Goal: Transaction & Acquisition: Purchase product/service

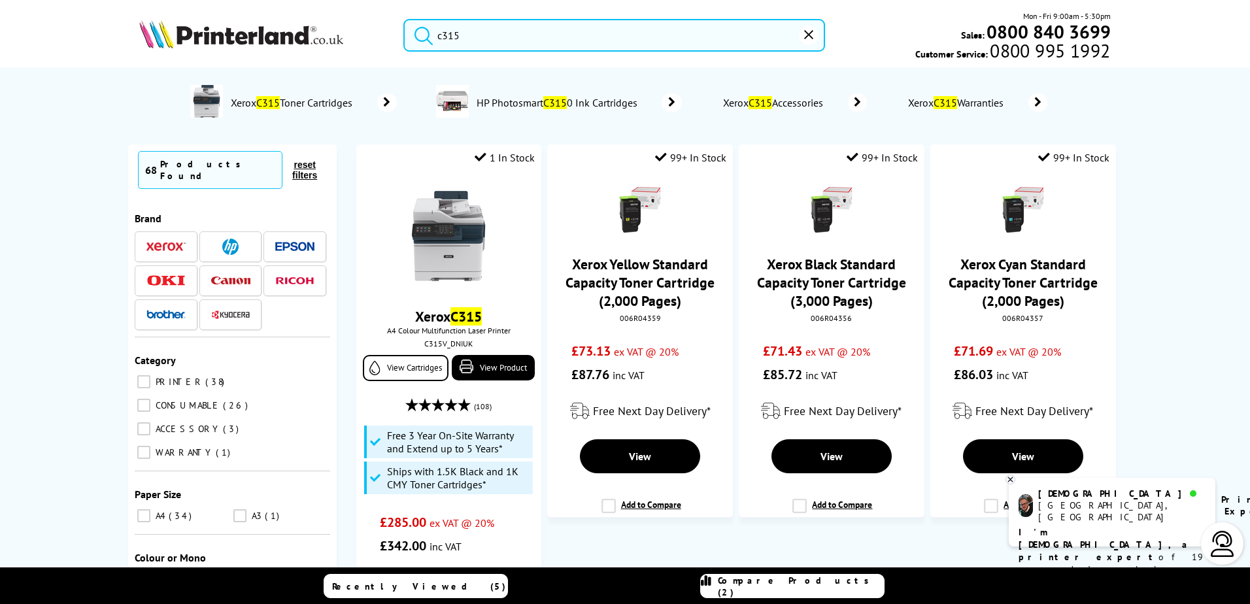
type input "c315"
click at [404, 19] on button "submit" at bounding box center [420, 33] width 33 height 29
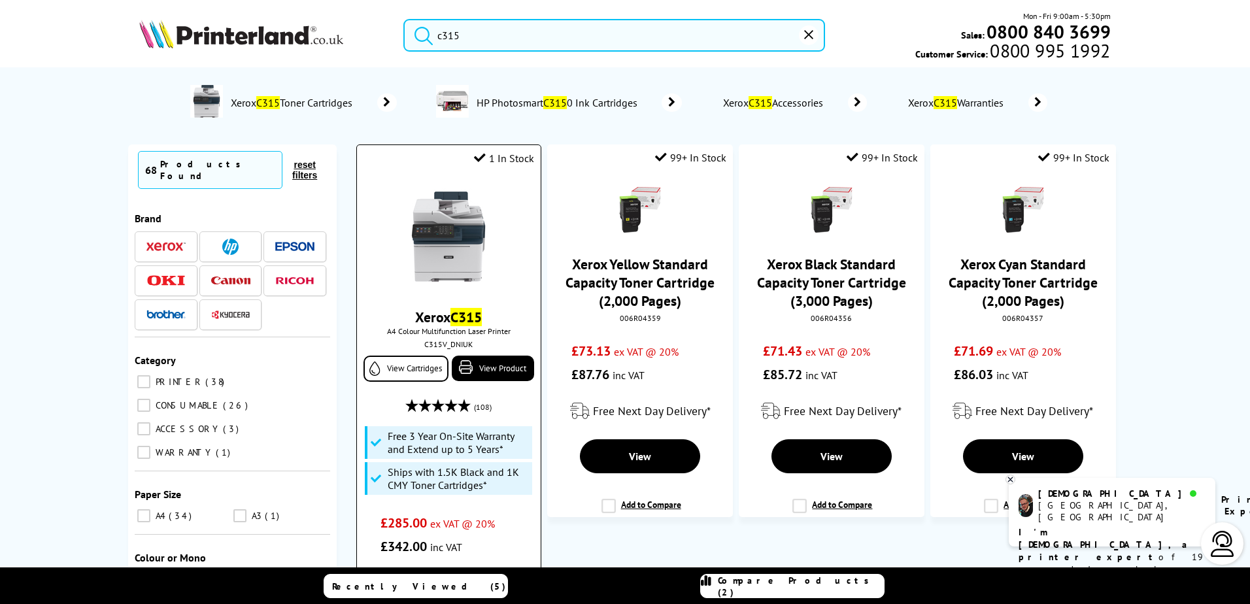
click at [428, 249] on img at bounding box center [449, 237] width 98 height 98
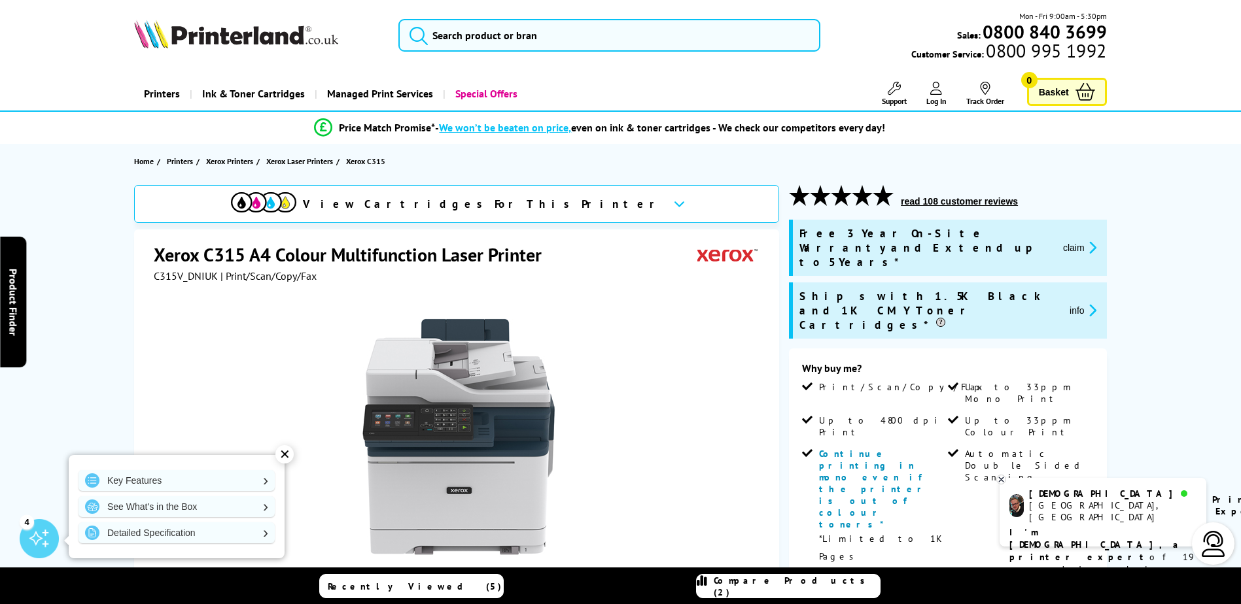
click at [482, 204] on span "View Cartridges For This Printer" at bounding box center [483, 204] width 360 height 14
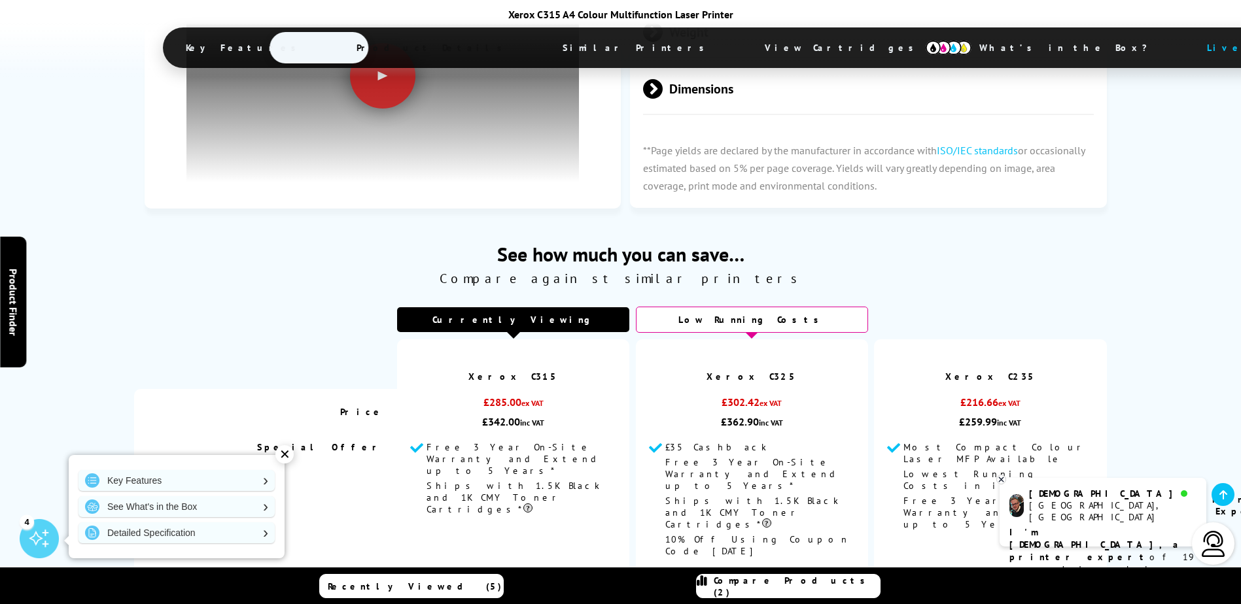
scroll to position [4453, 0]
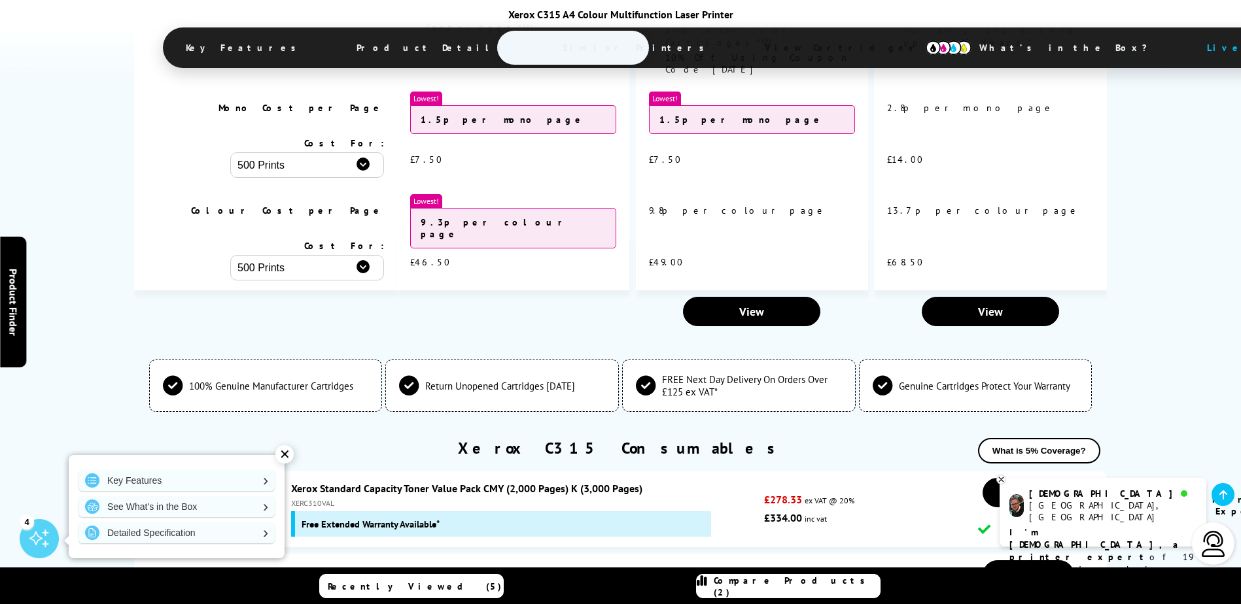
click at [282, 455] on div "✕" at bounding box center [284, 454] width 18 height 18
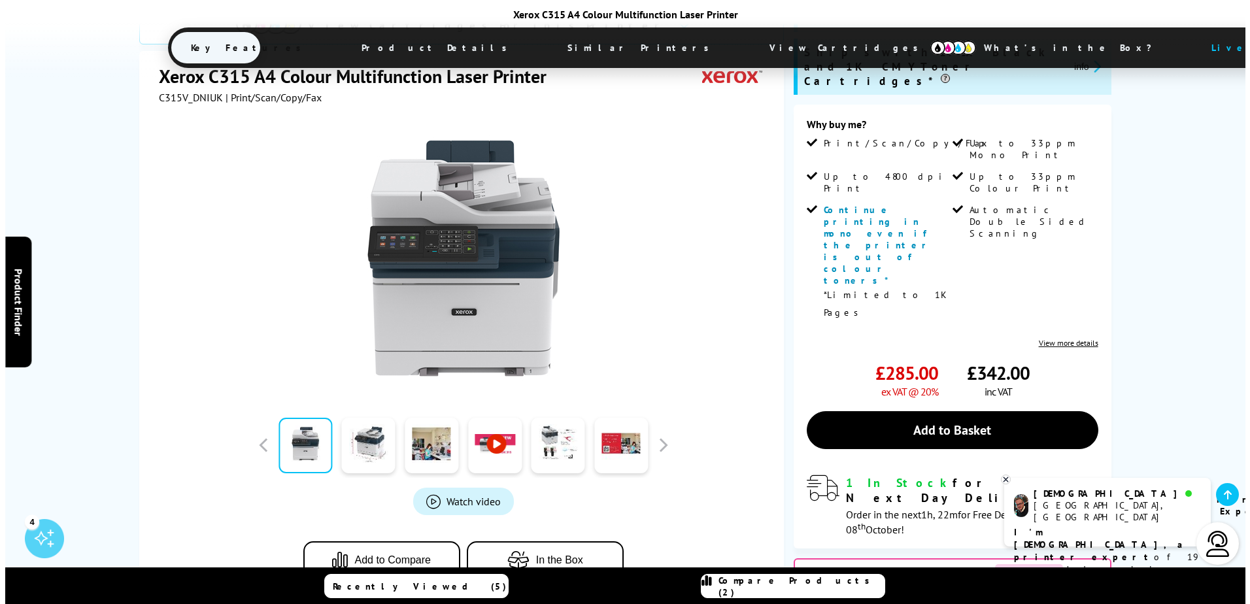
scroll to position [0, 0]
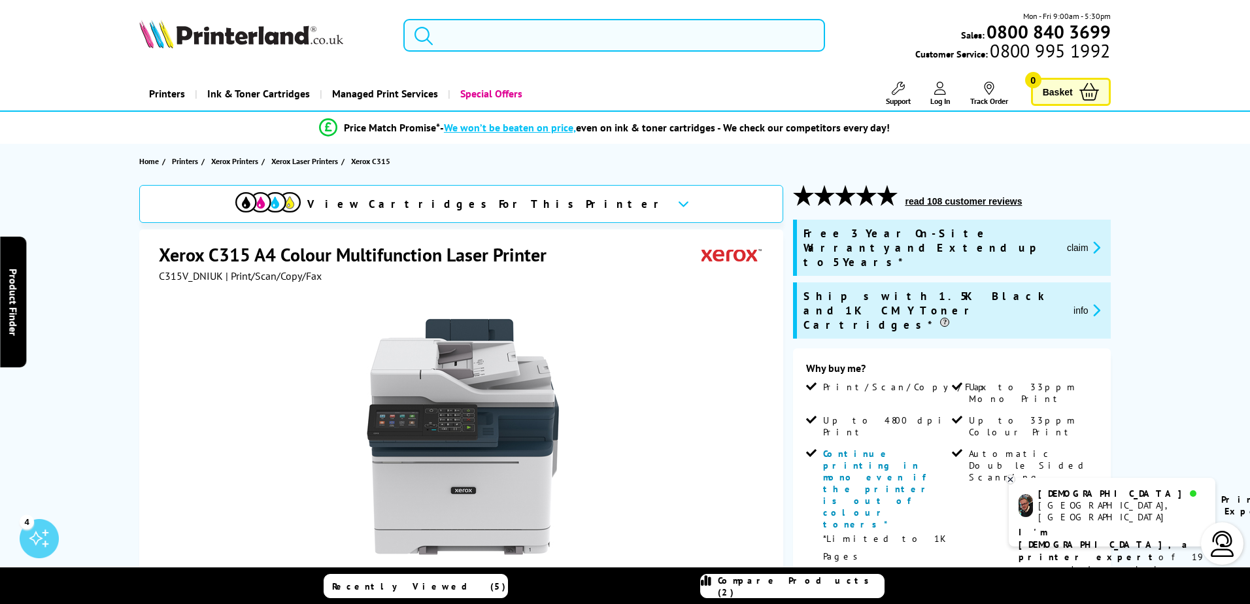
click at [441, 41] on input "search" at bounding box center [615, 35] width 422 height 33
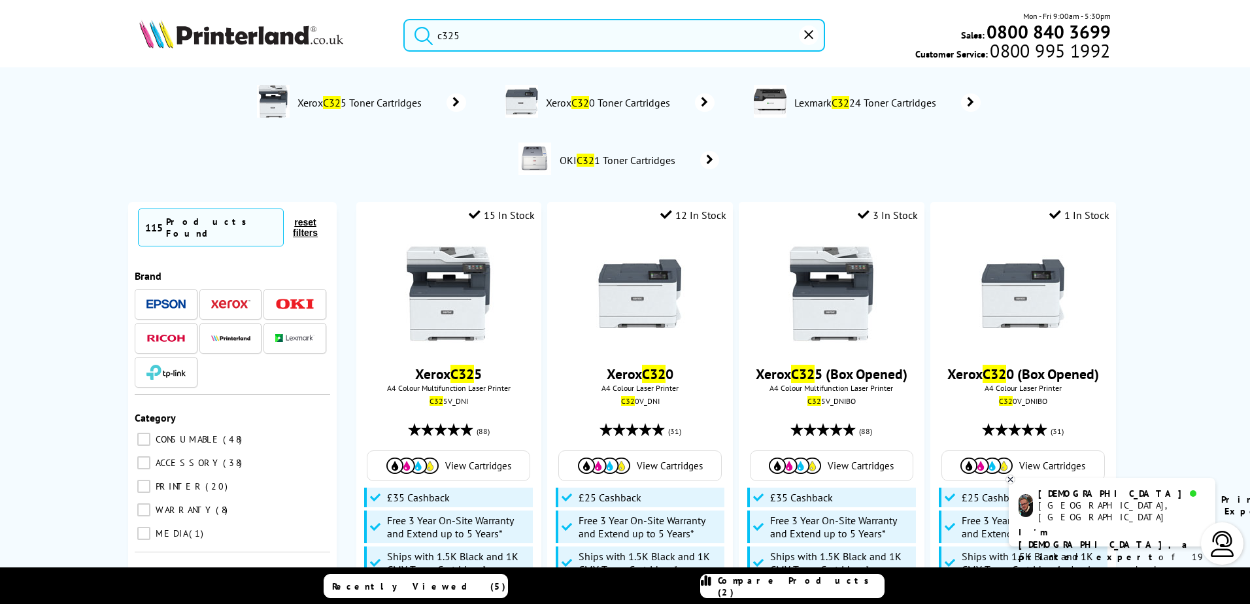
type input "c325"
click at [404, 19] on button "submit" at bounding box center [420, 33] width 33 height 29
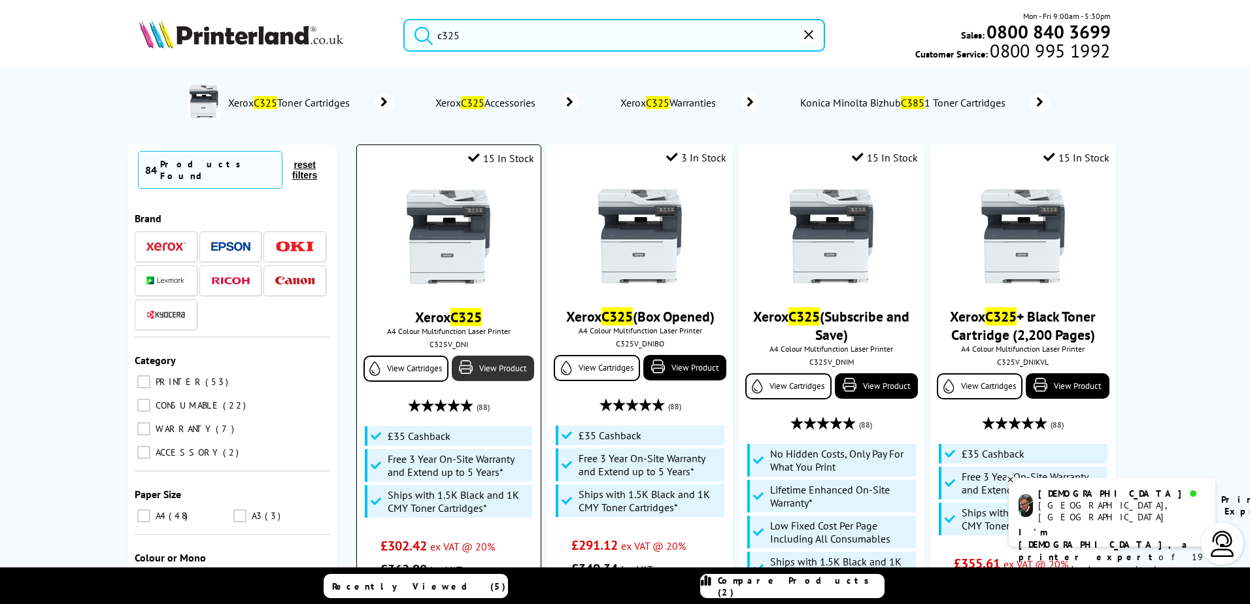
click at [506, 371] on link "View Product" at bounding box center [493, 369] width 82 height 26
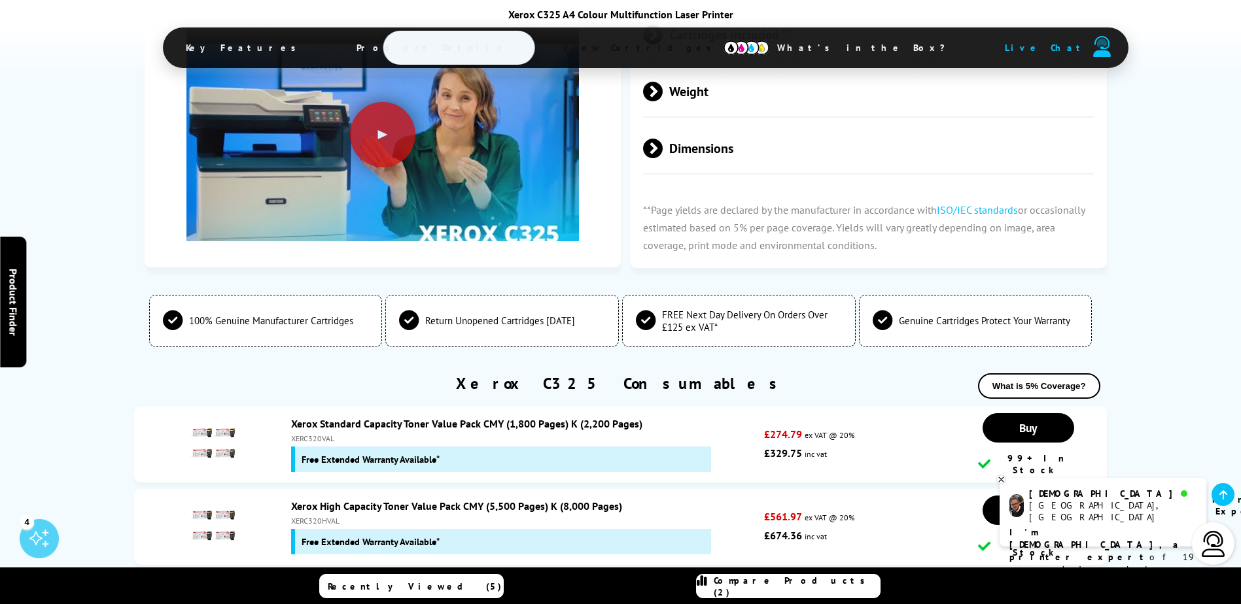
scroll to position [5137, 0]
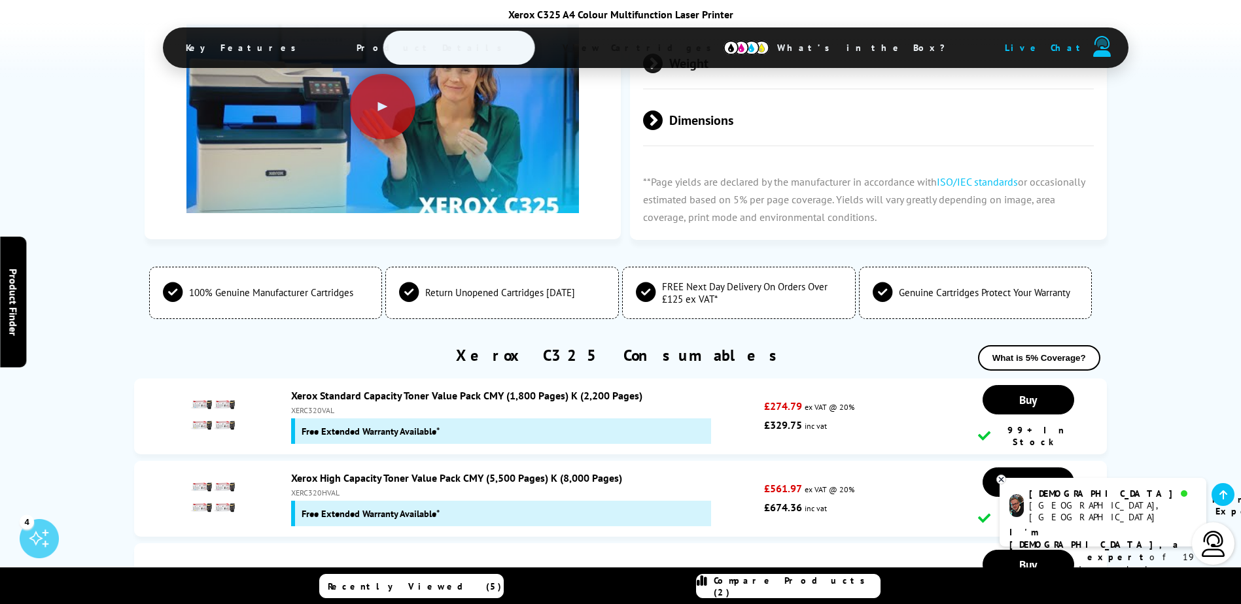
click at [464, 488] on div "XERC320HVAL" at bounding box center [524, 493] width 466 height 10
click at [458, 472] on link "Xerox High Capacity Toner Value Pack CMY (5,500 Pages) K (8,000 Pages)" at bounding box center [456, 478] width 331 height 13
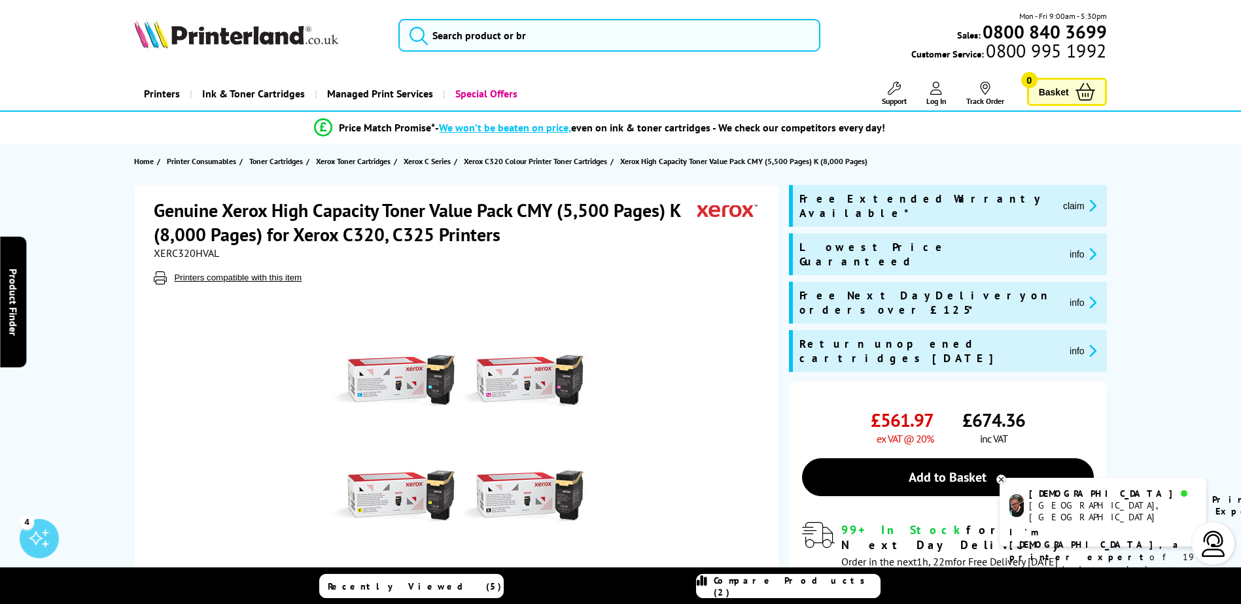
click at [1059, 199] on button "claim" at bounding box center [1079, 205] width 41 height 15
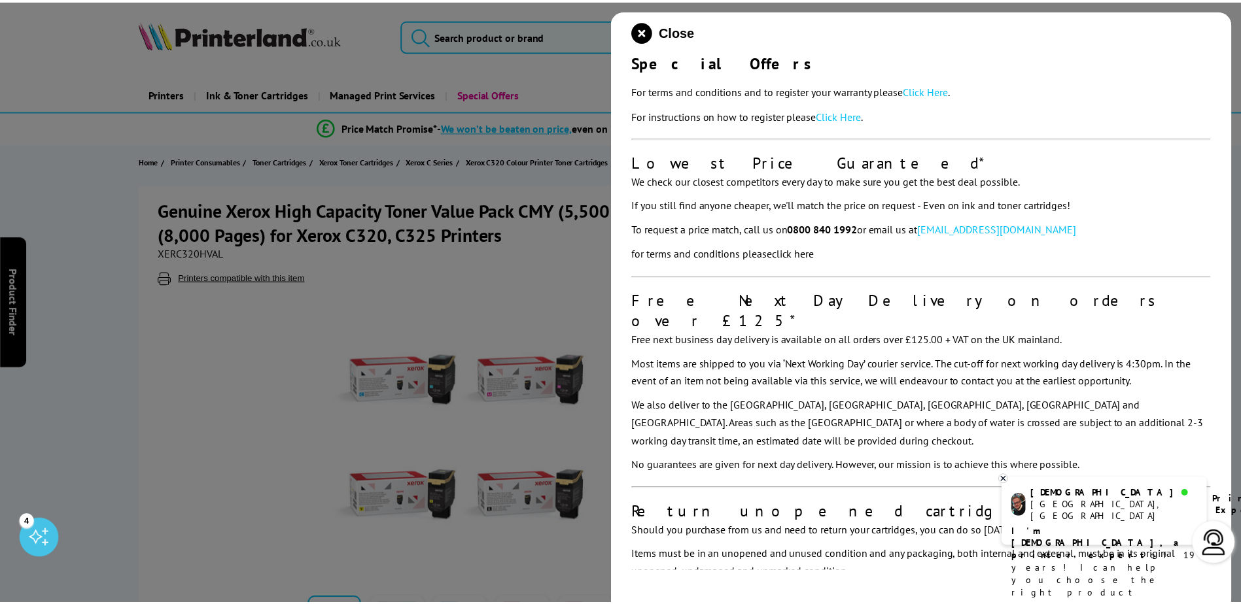
scroll to position [263, 0]
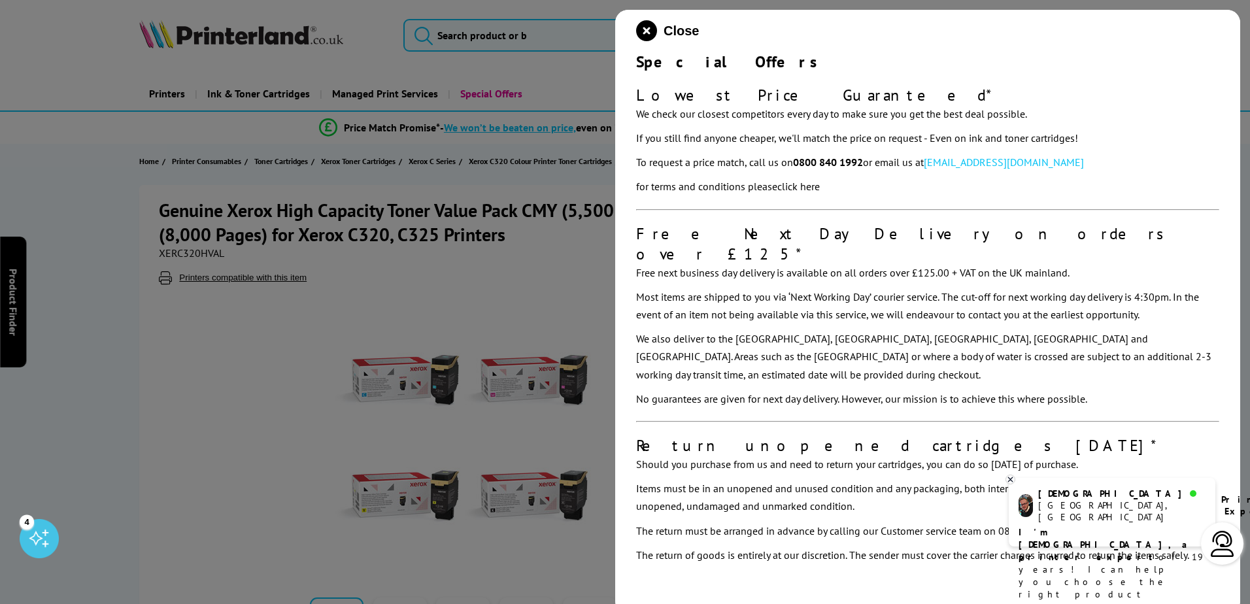
click at [659, 29] on button "Close" at bounding box center [667, 30] width 63 height 21
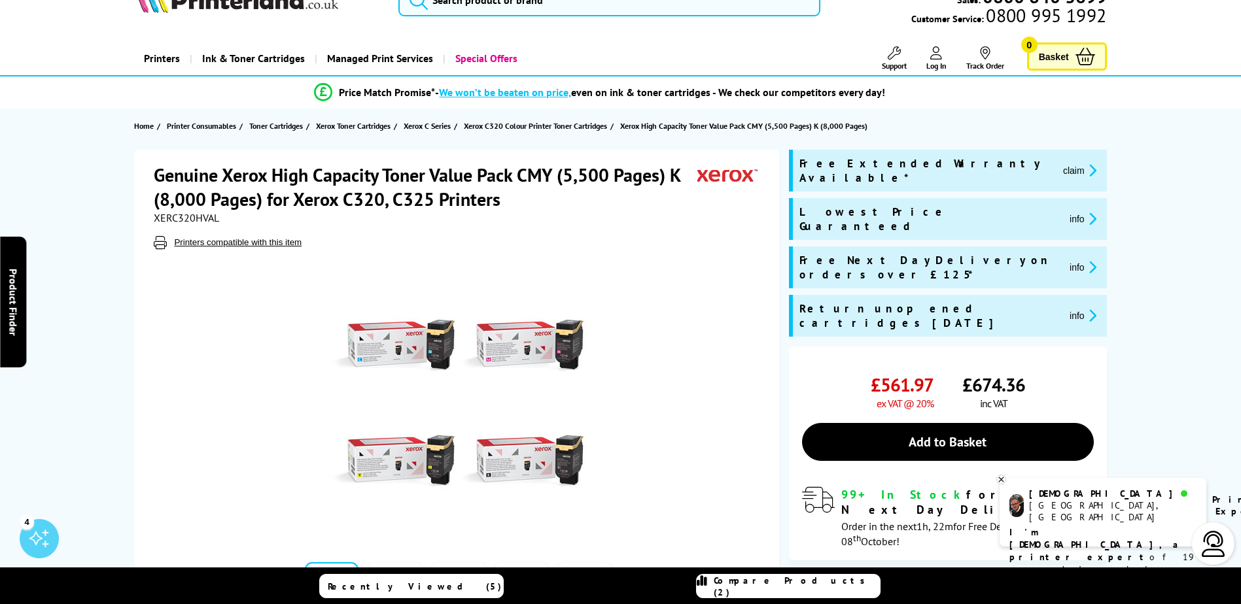
scroll to position [65, 0]
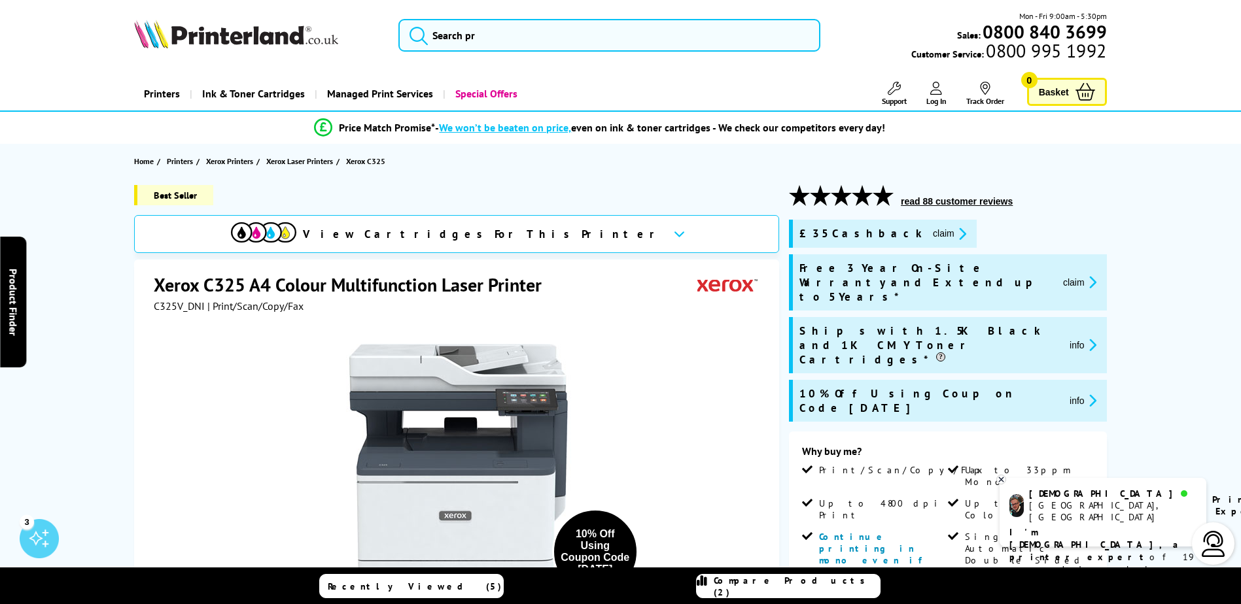
click at [929, 233] on button "claim" at bounding box center [949, 233] width 41 height 15
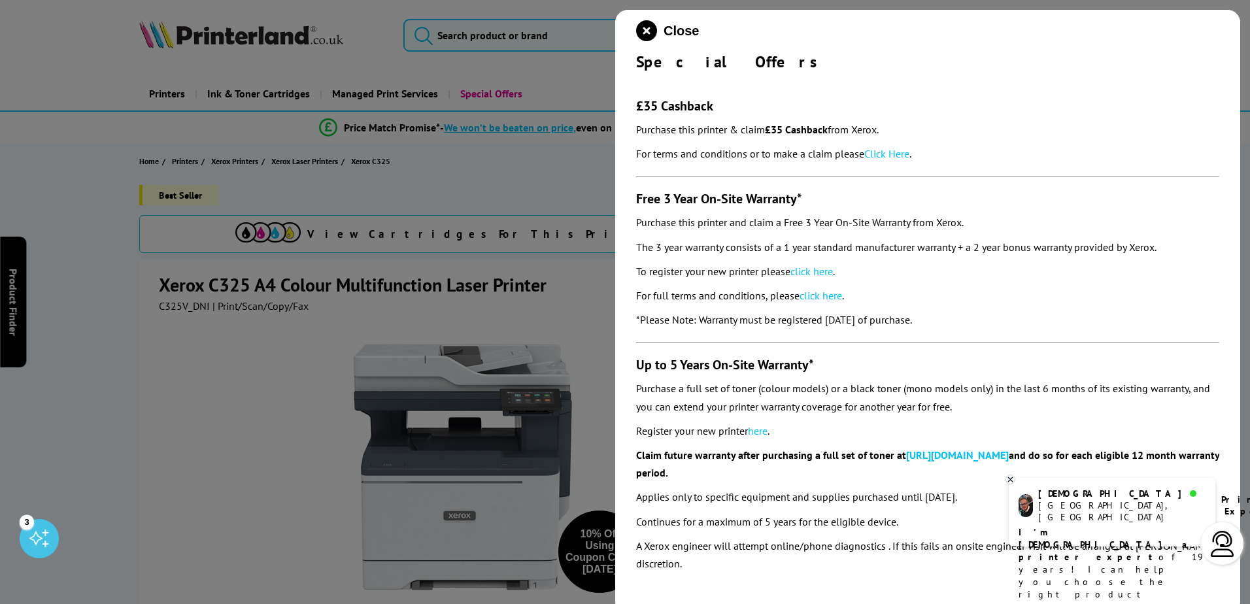
click at [1091, 309] on section "£35 Cashback Purchase this printer & claim £35 Cashback from Xerox. For terms a…" at bounding box center [927, 322] width 583 height 500
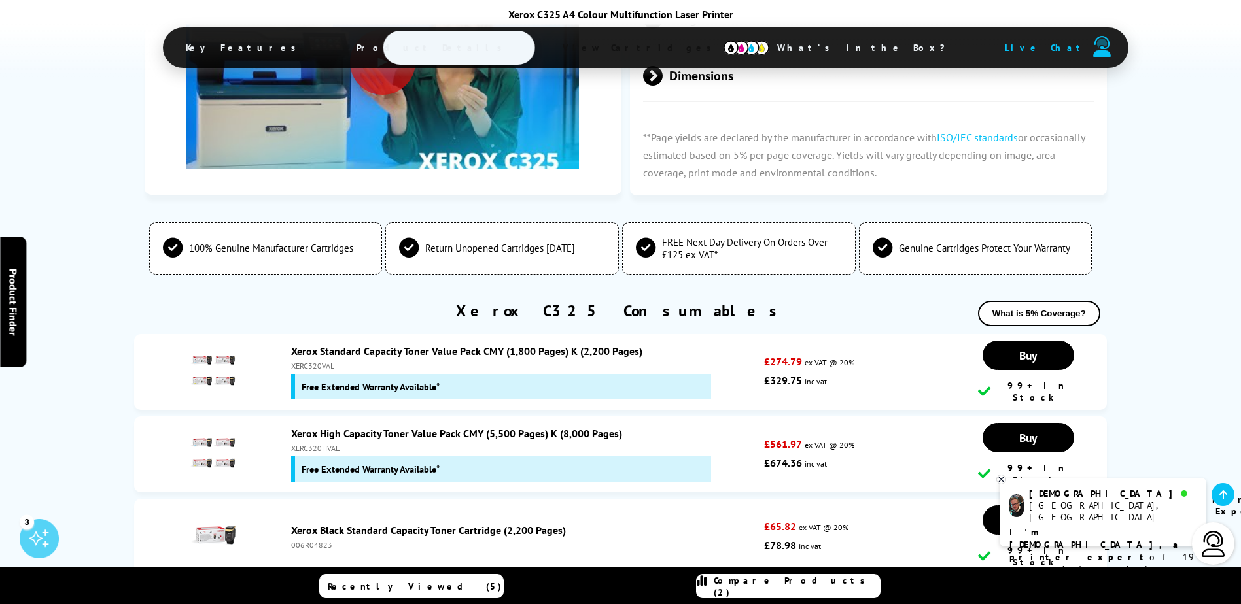
scroll to position [5205, 0]
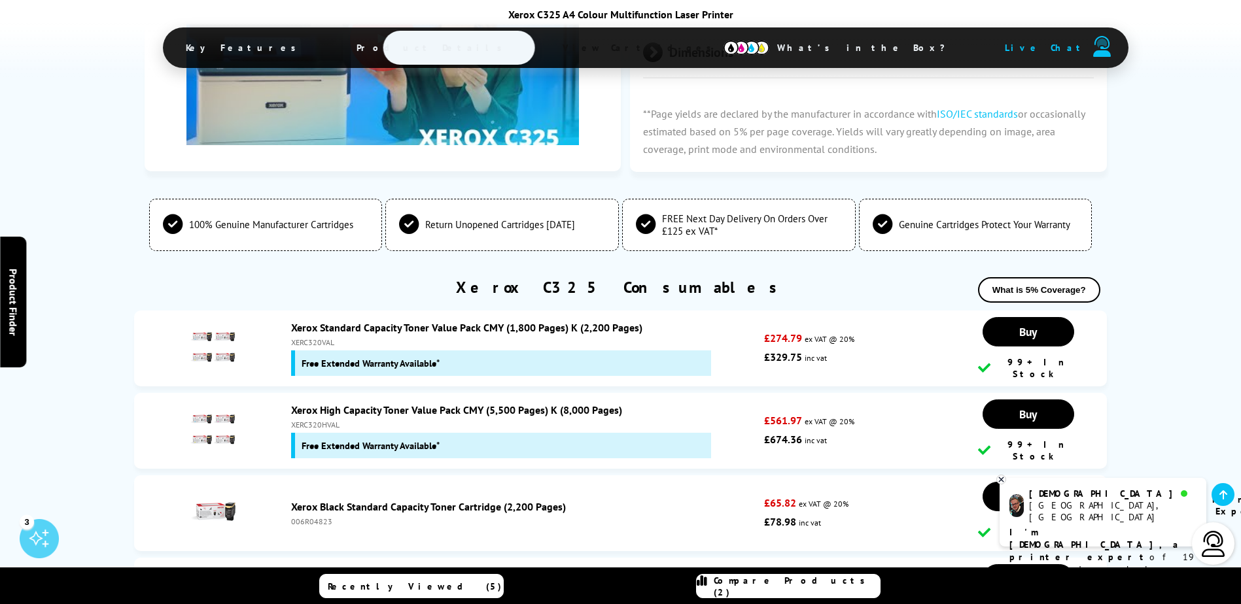
drag, startPoint x: 1175, startPoint y: 92, endPoint x: 1120, endPoint y: 78, distance: 56.6
